Goal: Navigation & Orientation: Find specific page/section

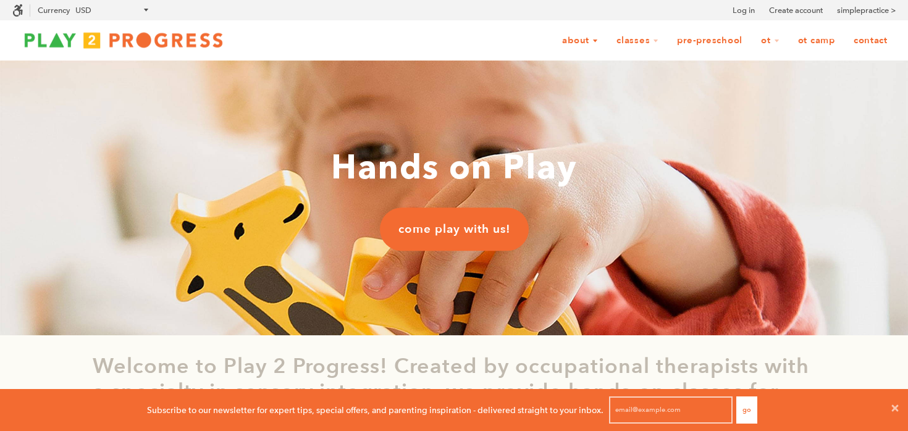
scroll to position [1, 1]
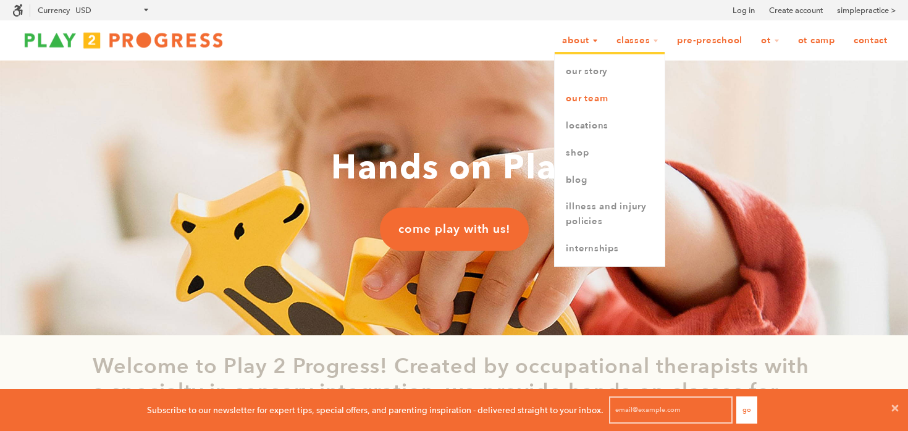
click at [588, 107] on link "Our Team" at bounding box center [610, 98] width 110 height 27
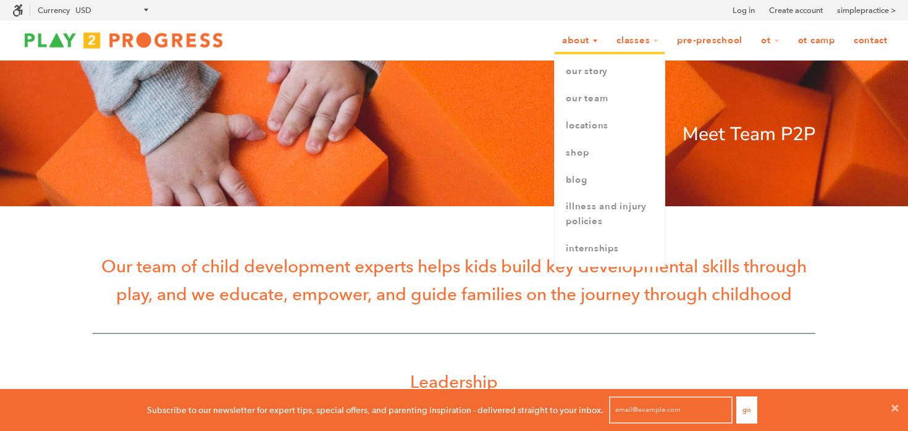
click at [584, 39] on link "About" at bounding box center [580, 40] width 52 height 23
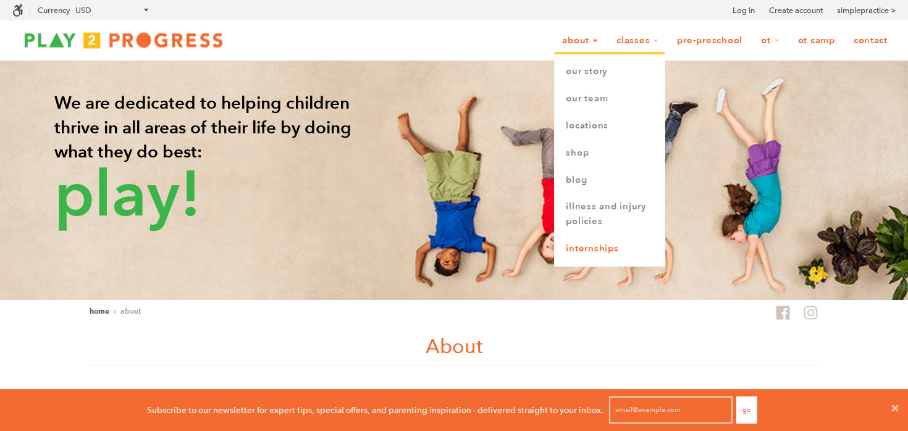
click at [605, 248] on link "Internships" at bounding box center [610, 248] width 110 height 27
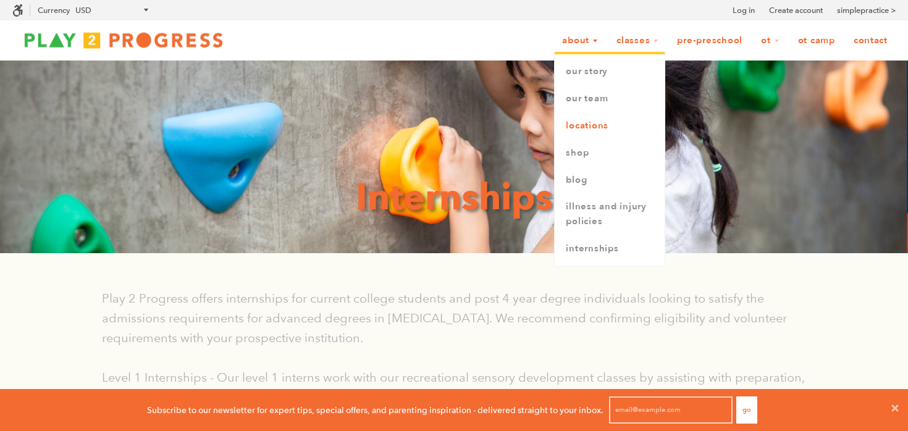
click at [584, 130] on link "Locations" at bounding box center [610, 125] width 110 height 27
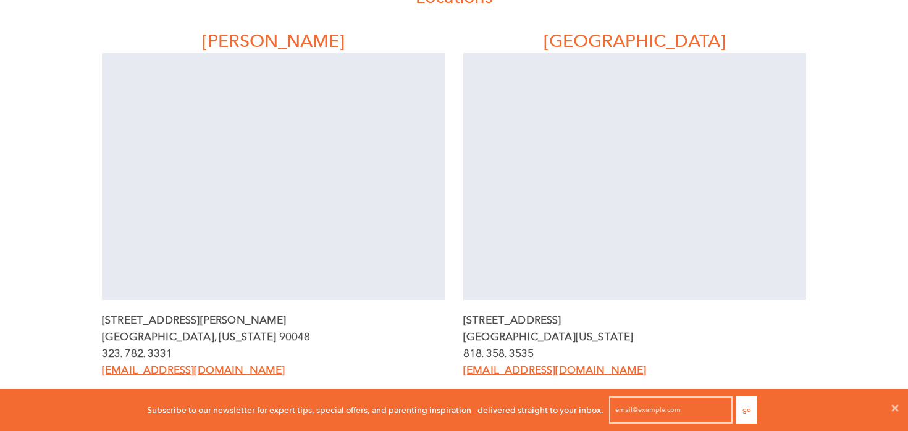
scroll to position [339, 0]
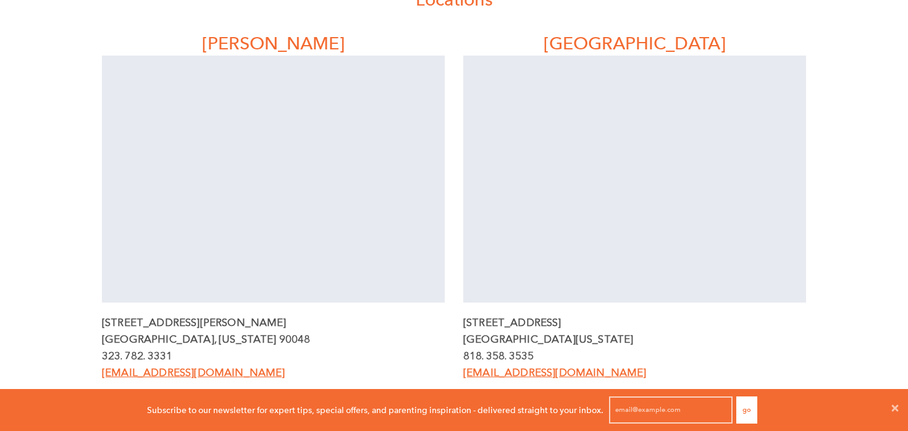
drag, startPoint x: 382, startPoint y: 329, endPoint x: 323, endPoint y: 321, distance: 59.9
click at [323, 321] on p "8323 Beverly Blvd" at bounding box center [273, 323] width 343 height 17
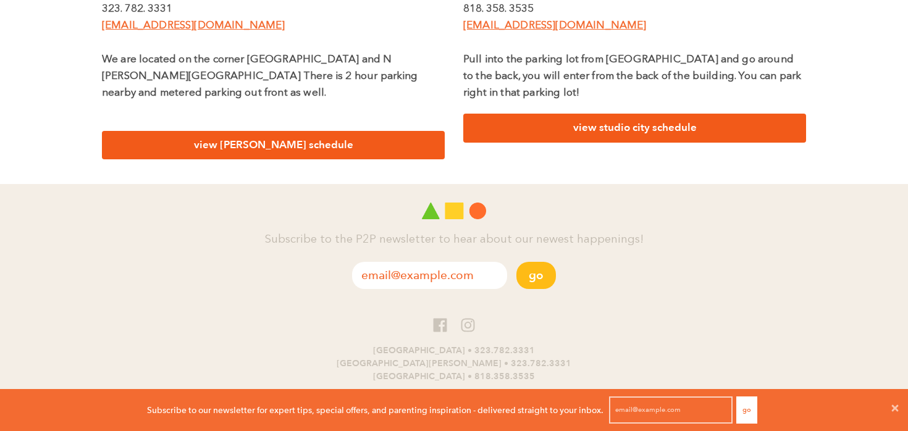
scroll to position [691, 0]
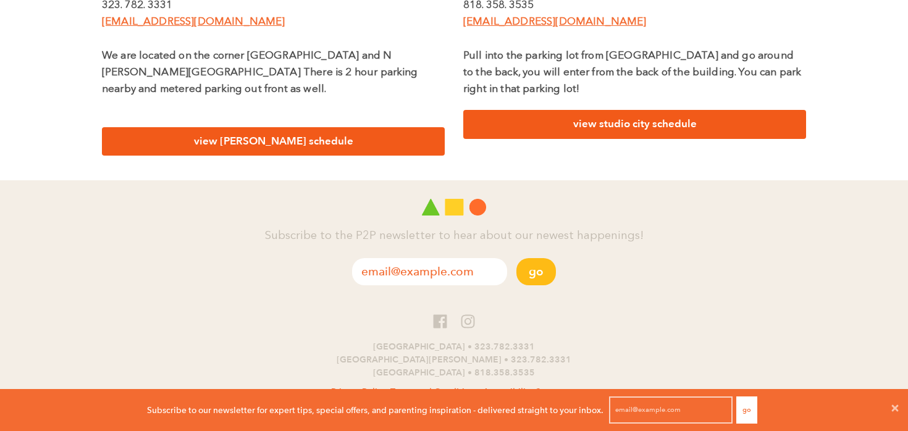
click at [318, 131] on link "view beverly schedule" at bounding box center [273, 141] width 343 height 29
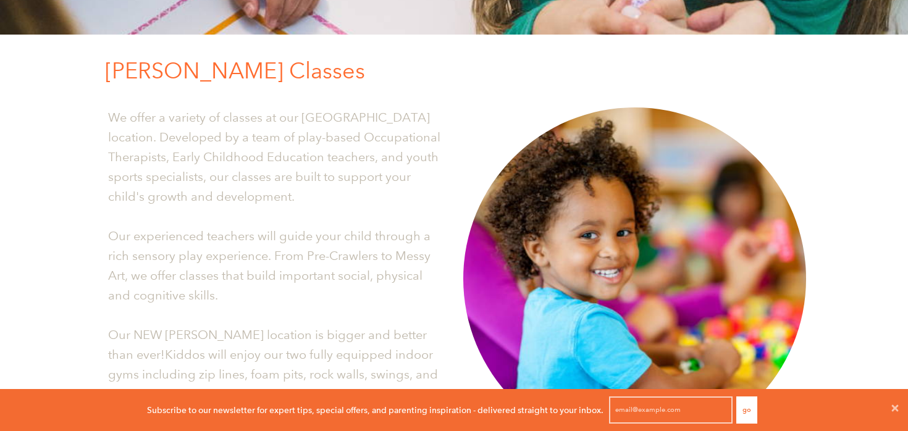
scroll to position [23, 0]
